Goal: Task Accomplishment & Management: Use online tool/utility

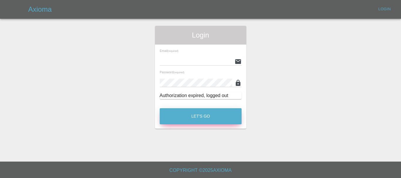
type input "[EMAIL_ADDRESS][DOMAIN_NAME]"
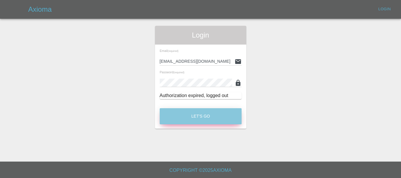
click at [209, 114] on button "Let's Go" at bounding box center [201, 116] width 82 height 16
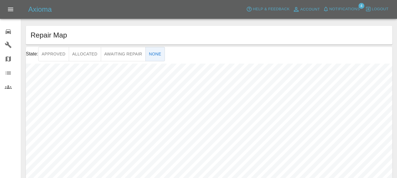
click at [12, 34] on div "0" at bounding box center [13, 31] width 16 height 9
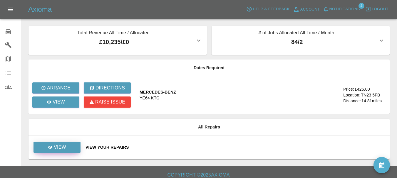
click at [55, 149] on p "View" at bounding box center [60, 147] width 12 height 7
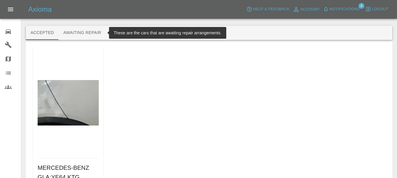
click at [90, 32] on button "Awaiting Repair" at bounding box center [81, 33] width 47 height 14
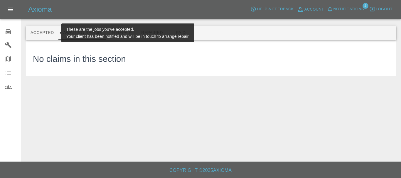
click at [50, 31] on button "Accepted" at bounding box center [42, 33] width 33 height 14
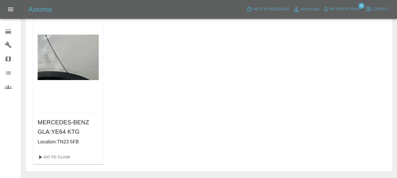
scroll to position [59, 0]
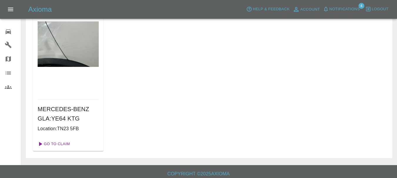
click at [68, 144] on link "Go To Claim" at bounding box center [53, 143] width 36 height 9
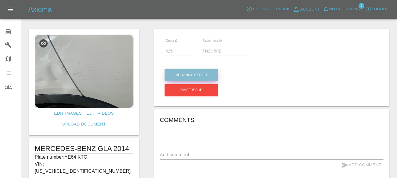
click at [189, 73] on button "Arrange Repair" at bounding box center [191, 75] width 54 height 12
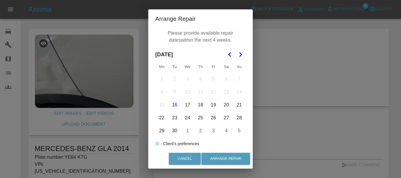
click at [161, 130] on button "29" at bounding box center [162, 131] width 12 height 12
click at [238, 54] on icon "Go to the Next Month" at bounding box center [240, 54] width 7 height 7
click at [211, 79] on button "3" at bounding box center [213, 79] width 12 height 12
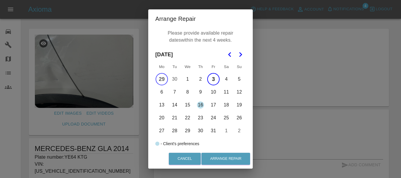
click at [173, 92] on button "7" at bounding box center [175, 92] width 12 height 12
click at [176, 90] on button "7" at bounding box center [175, 92] width 12 height 12
click at [185, 92] on button "8" at bounding box center [187, 92] width 12 height 12
click at [234, 156] on button "Arrange Repair" at bounding box center [225, 159] width 49 height 12
